Goal: Complete application form: Complete application form

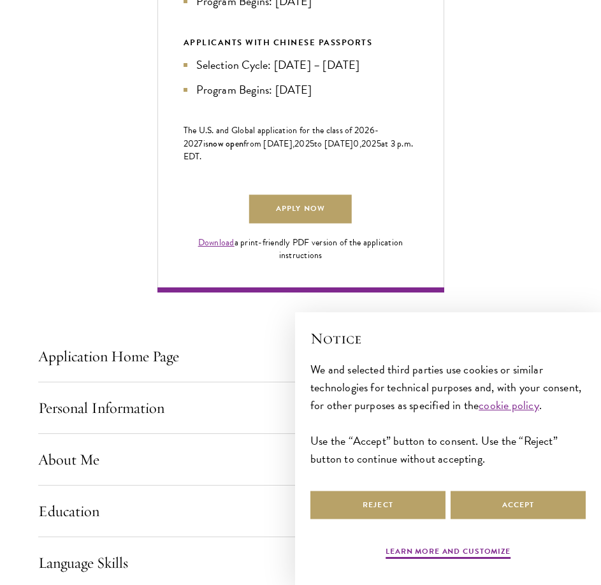
scroll to position [829, 0]
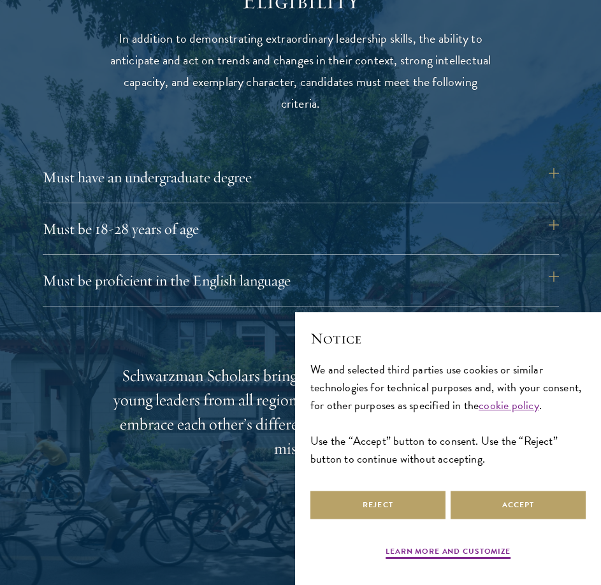
scroll to position [1657, 0]
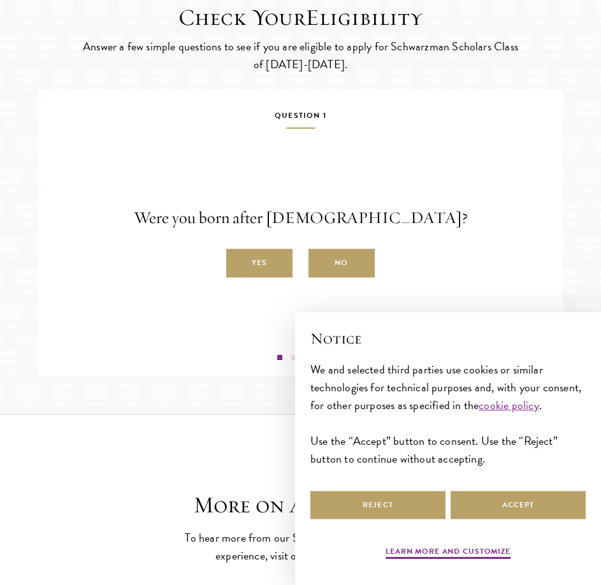
scroll to position [2085, 0]
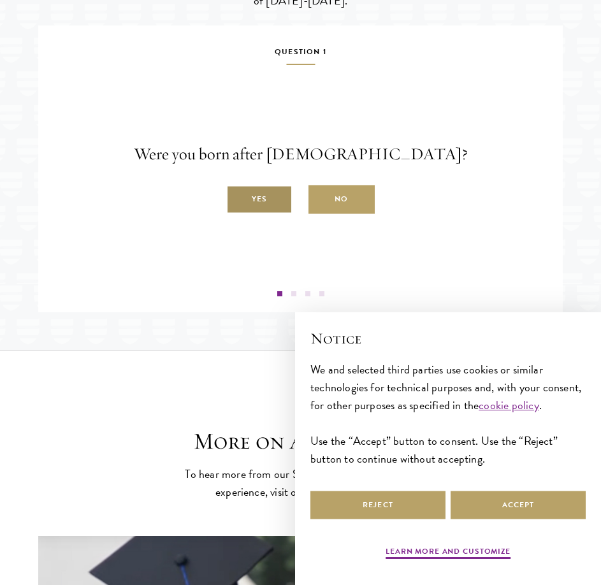
click at [267, 214] on label "Yes" at bounding box center [259, 199] width 66 height 29
click at [238, 198] on input "Yes" at bounding box center [231, 192] width 11 height 11
click at [268, 214] on label "Yes" at bounding box center [259, 199] width 66 height 29
click at [238, 198] on input "Yes" at bounding box center [231, 192] width 11 height 11
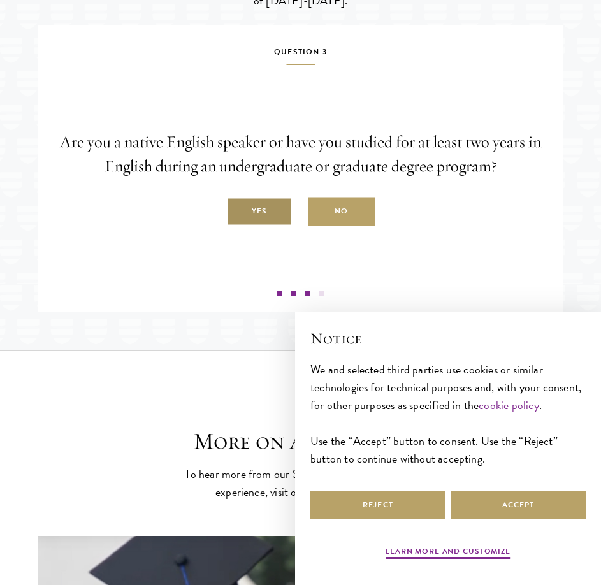
click at [270, 226] on label "Yes" at bounding box center [259, 212] width 66 height 29
click at [238, 210] on input "Yes" at bounding box center [231, 204] width 11 height 11
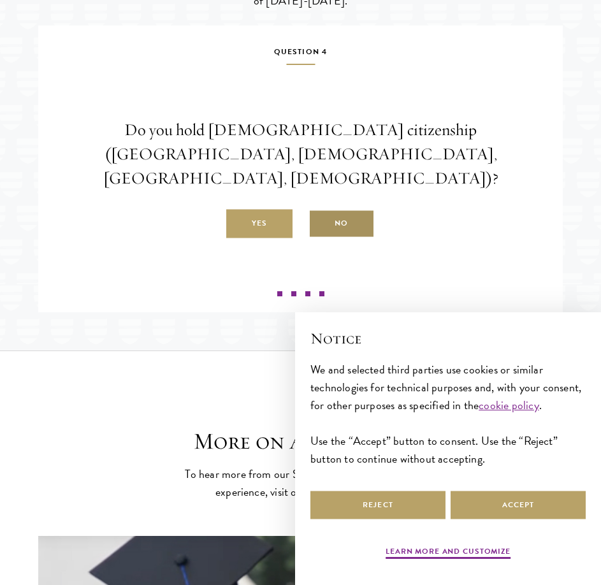
click at [345, 238] on label "No" at bounding box center [341, 224] width 66 height 29
click at [320, 222] on input "No" at bounding box center [313, 216] width 11 height 11
